Goal: Transaction & Acquisition: Purchase product/service

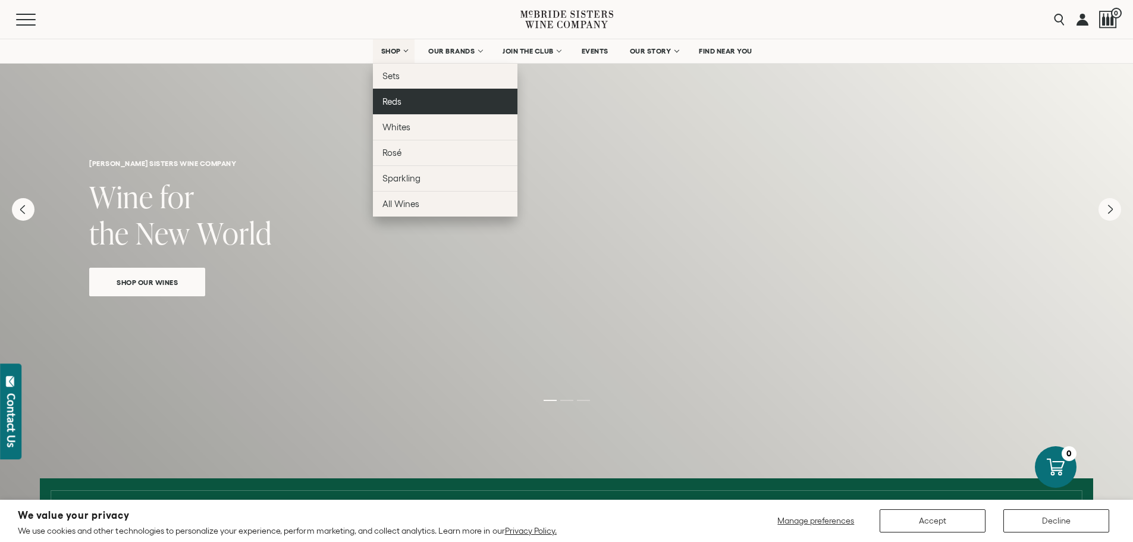
click at [392, 99] on span "Reds" at bounding box center [391, 101] width 19 height 10
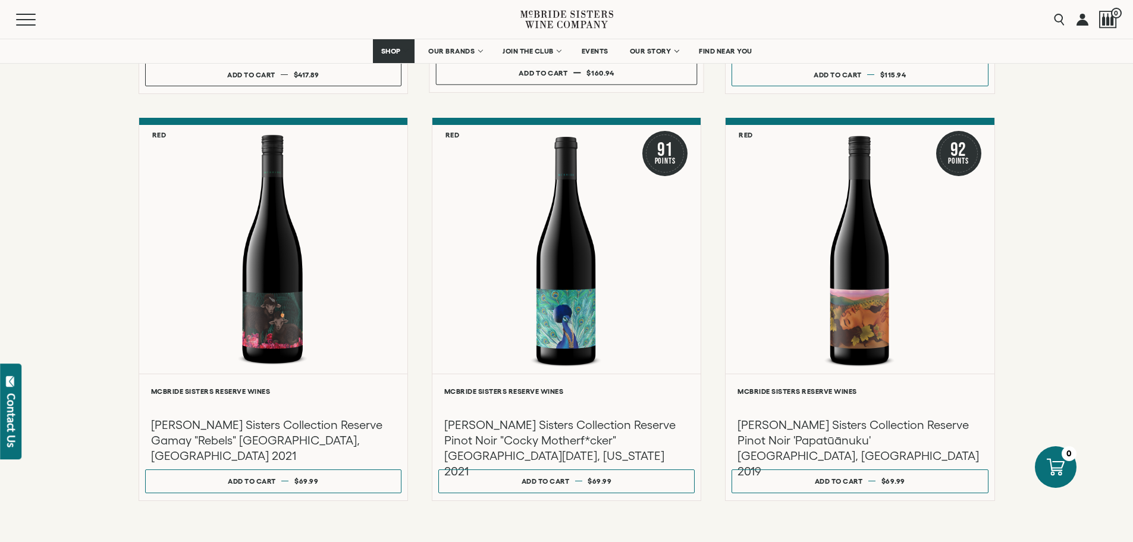
scroll to position [1011, 0]
